Goal: Find specific page/section: Find specific page/section

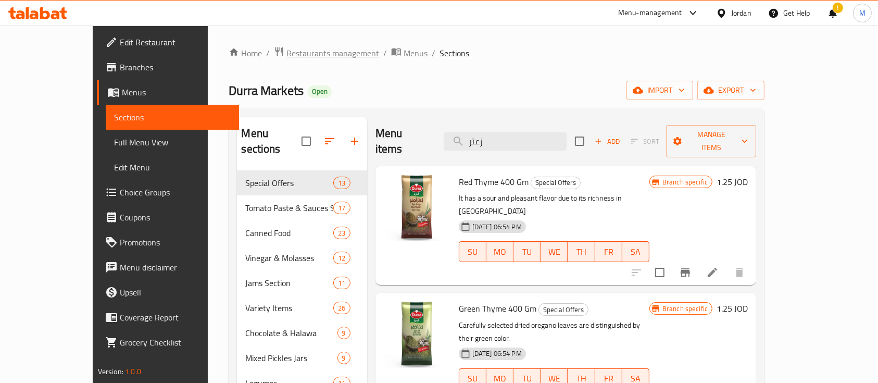
click at [287, 47] on span "Restaurants management" at bounding box center [333, 53] width 93 height 13
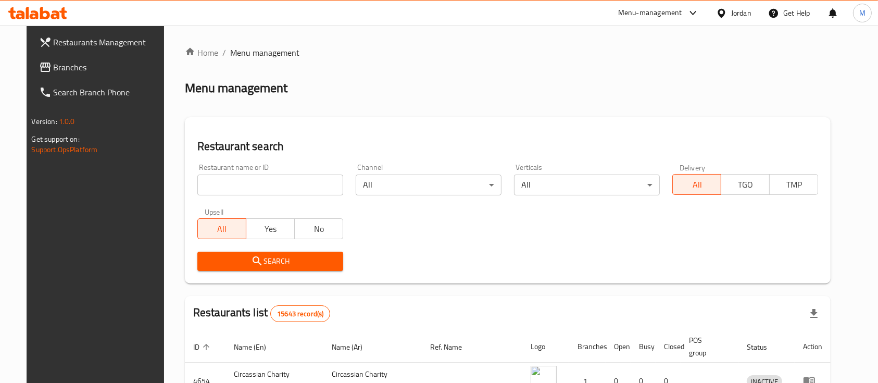
click at [233, 173] on div "Restaurant name or ID Restaurant name or ID" at bounding box center [270, 180] width 146 height 32
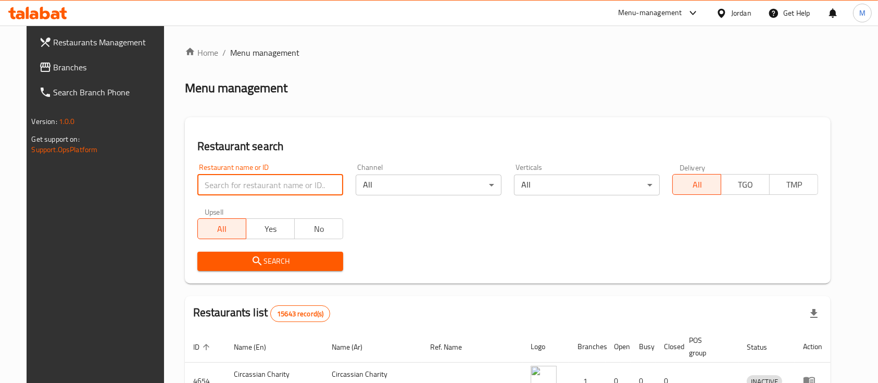
click at [218, 180] on input "search" at bounding box center [270, 185] width 146 height 21
type input "al rayhan"
click button "Search" at bounding box center [270, 261] width 146 height 19
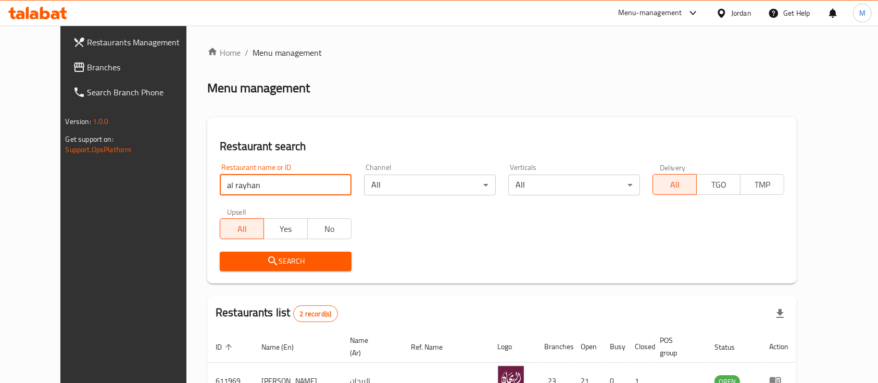
scroll to position [109, 0]
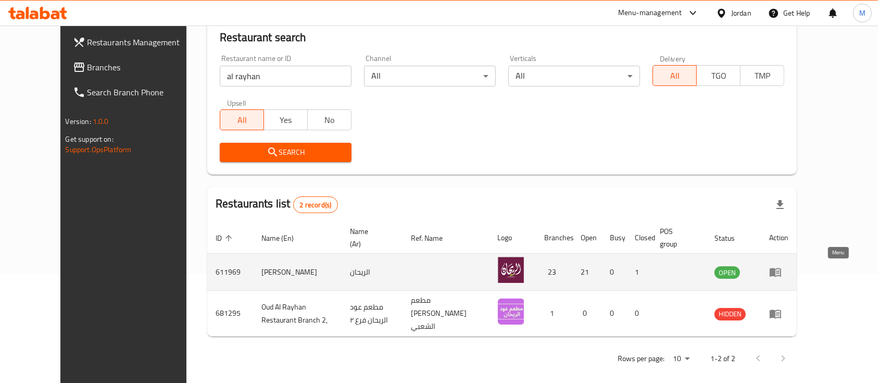
click at [781, 272] on icon "enhanced table" at bounding box center [775, 272] width 11 height 9
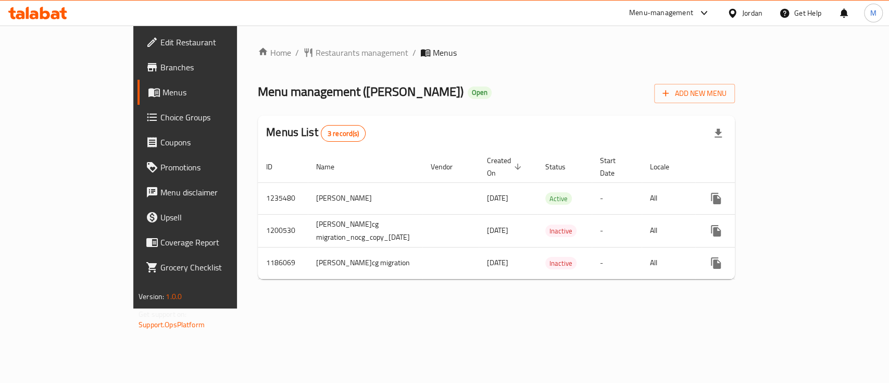
click at [160, 67] on span "Branches" at bounding box center [216, 67] width 113 height 13
